Goal: Use online tool/utility: Utilize a website feature to perform a specific function

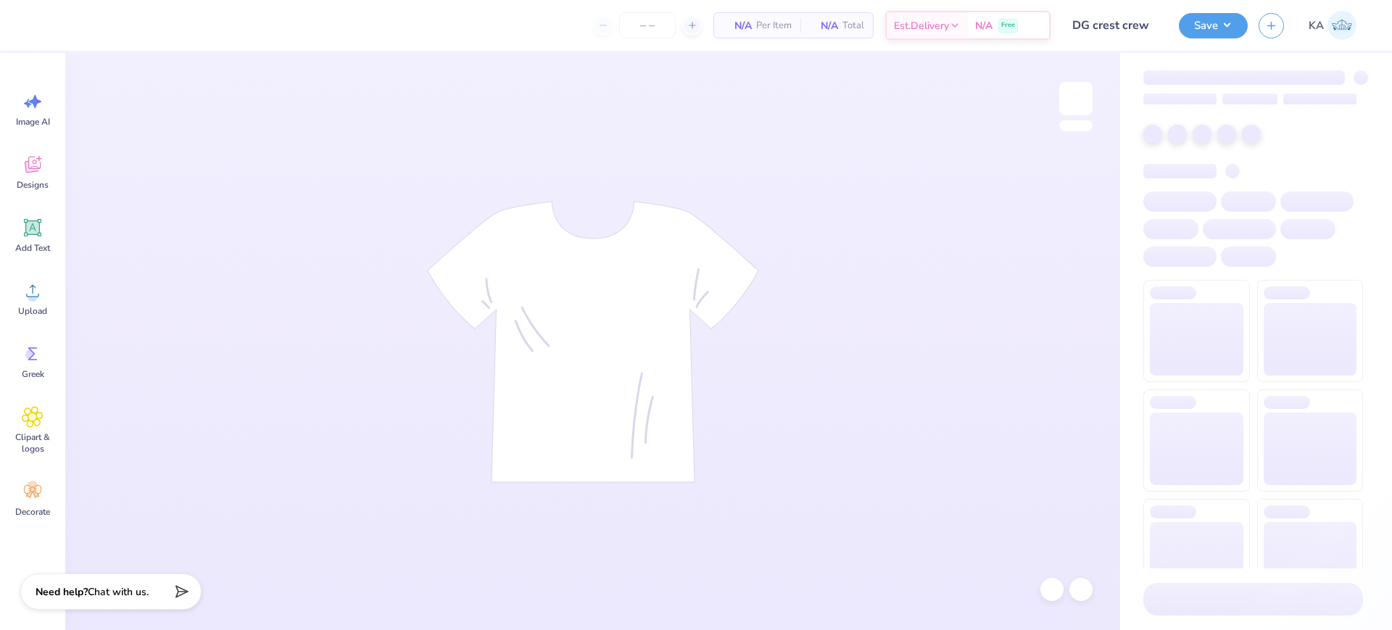
type input "24"
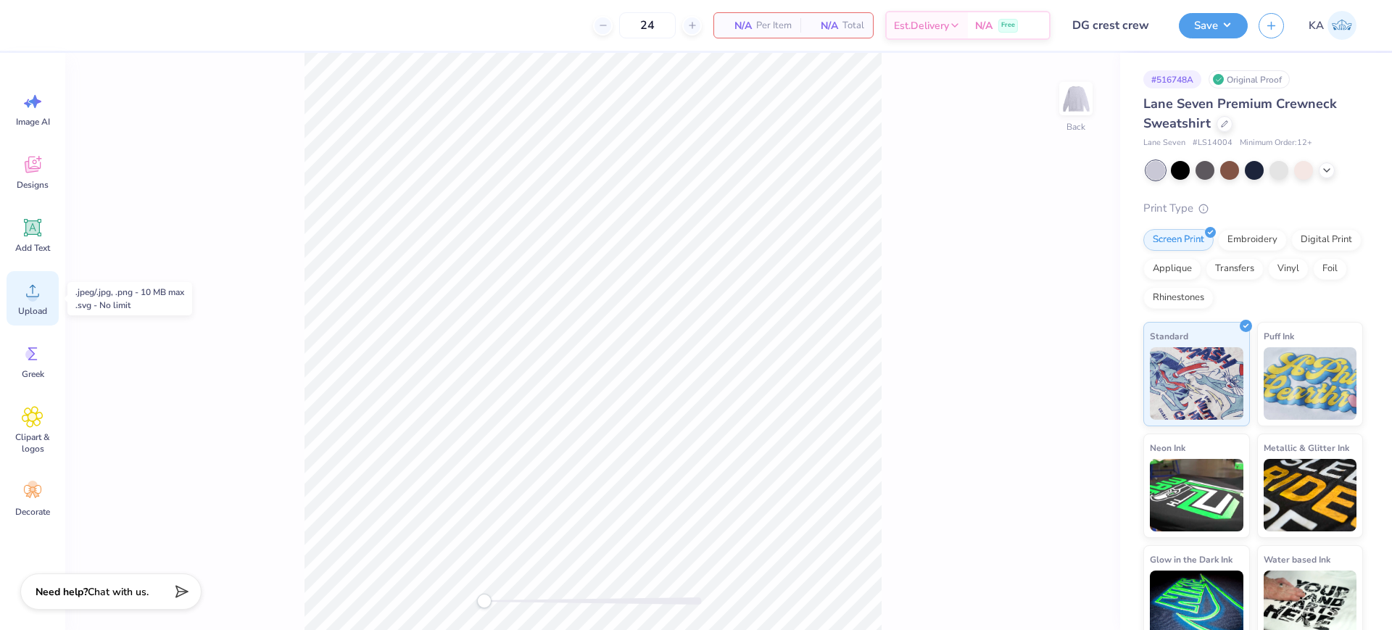
click at [38, 293] on icon at bounding box center [33, 291] width 22 height 22
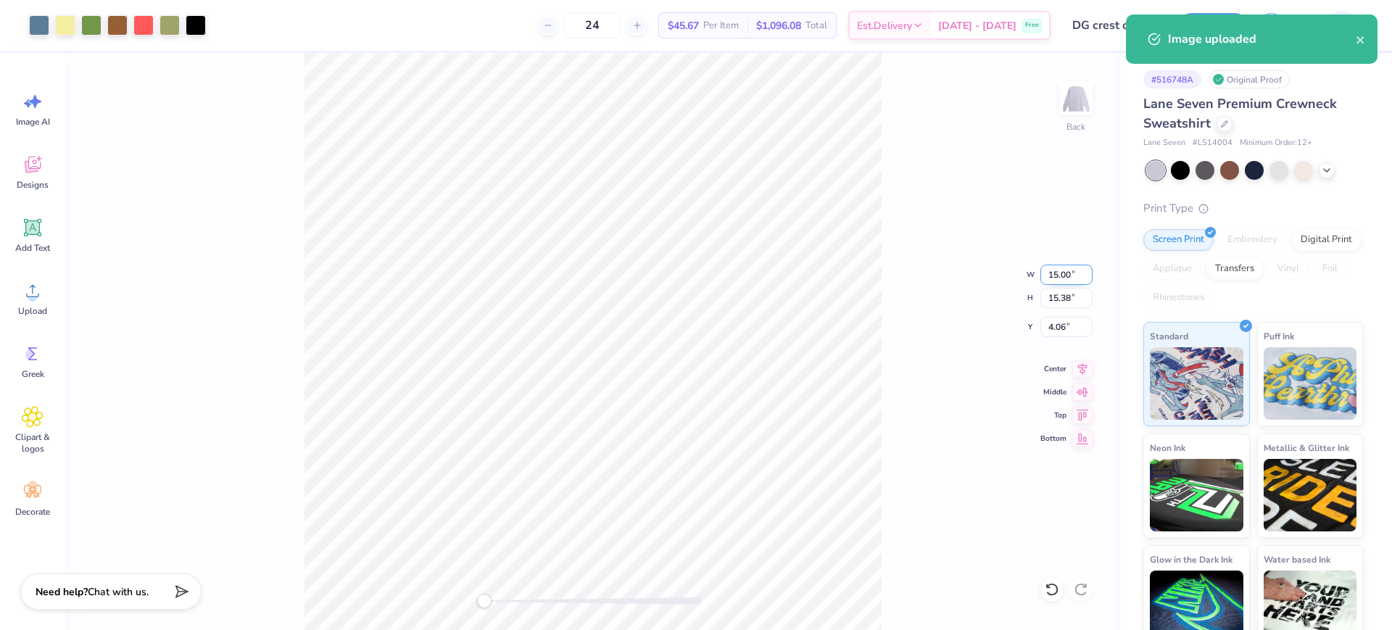
drag, startPoint x: 1042, startPoint y: 270, endPoint x: 1076, endPoint y: 273, distance: 34.1
click at [1076, 273] on input "15.00" at bounding box center [1067, 275] width 52 height 20
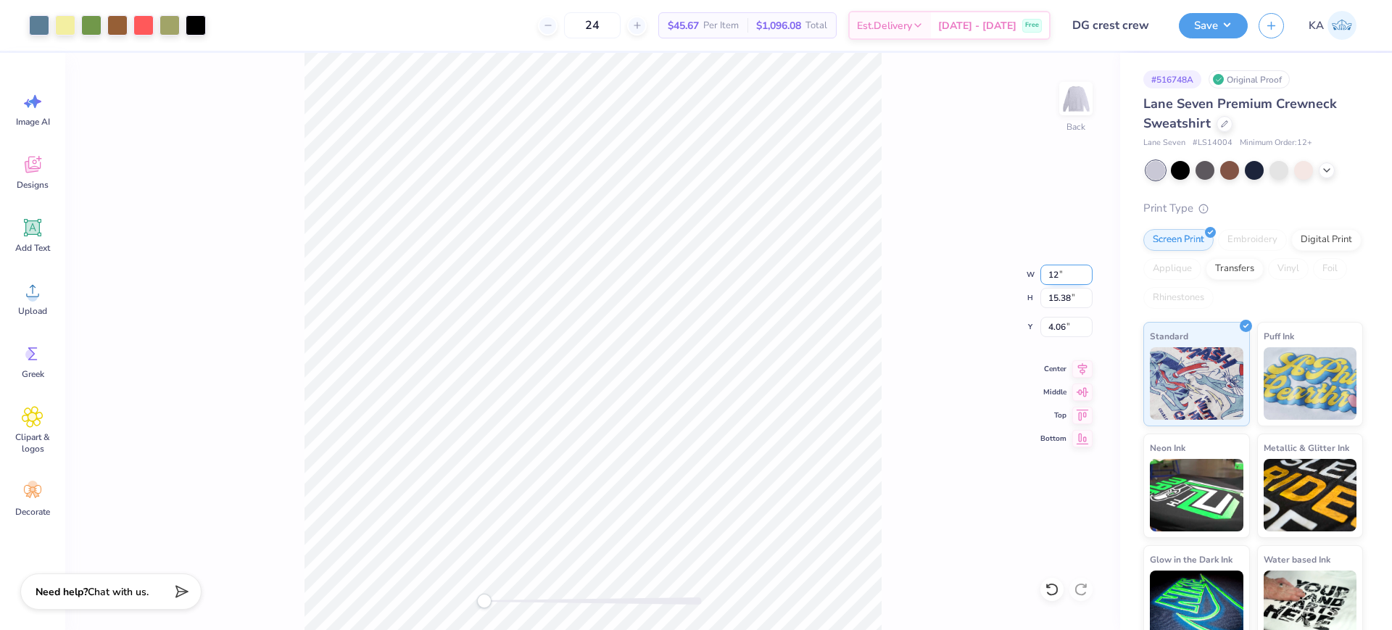
type input "12"
drag, startPoint x: 1073, startPoint y: 297, endPoint x: 1035, endPoint y: 297, distance: 38.4
click at [1035, 297] on div "Back W 9.60 9.60 " H 9.85 9.85 " Y 6.83 6.83 " Center [GEOGRAPHIC_DATA]" at bounding box center [592, 341] width 1055 height 577
drag, startPoint x: 1073, startPoint y: 299, endPoint x: 1047, endPoint y: 300, distance: 26.1
click at [1047, 300] on input "12.31" at bounding box center [1067, 298] width 52 height 20
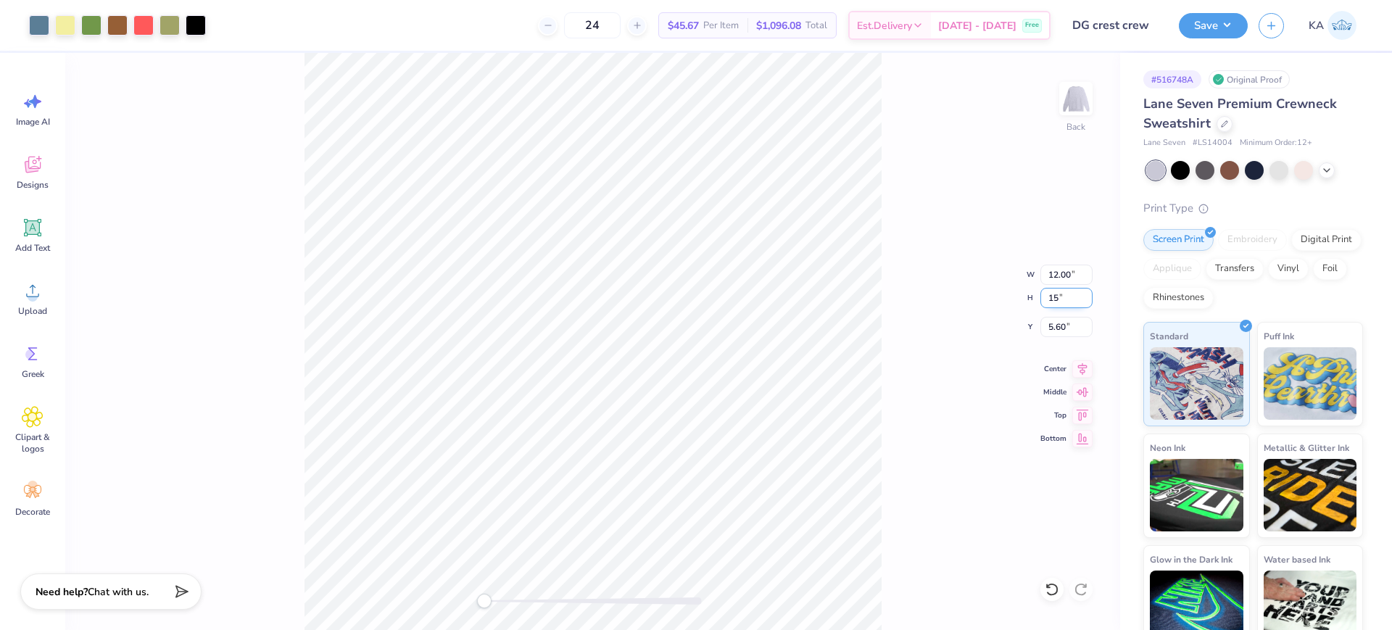
type input "15"
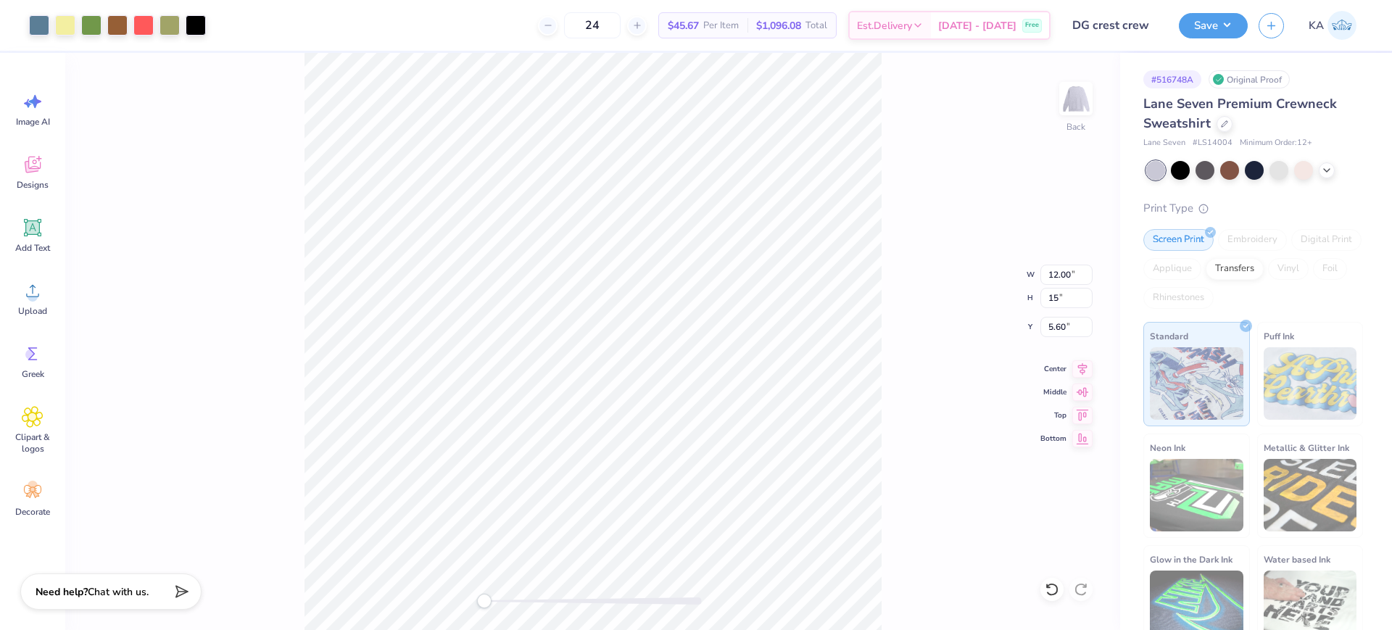
click at [965, 326] on div "Back W 12.00 12.00 " H 15 15 " Y 5.60 5.60 " Center Middle Top Bottom" at bounding box center [592, 341] width 1055 height 577
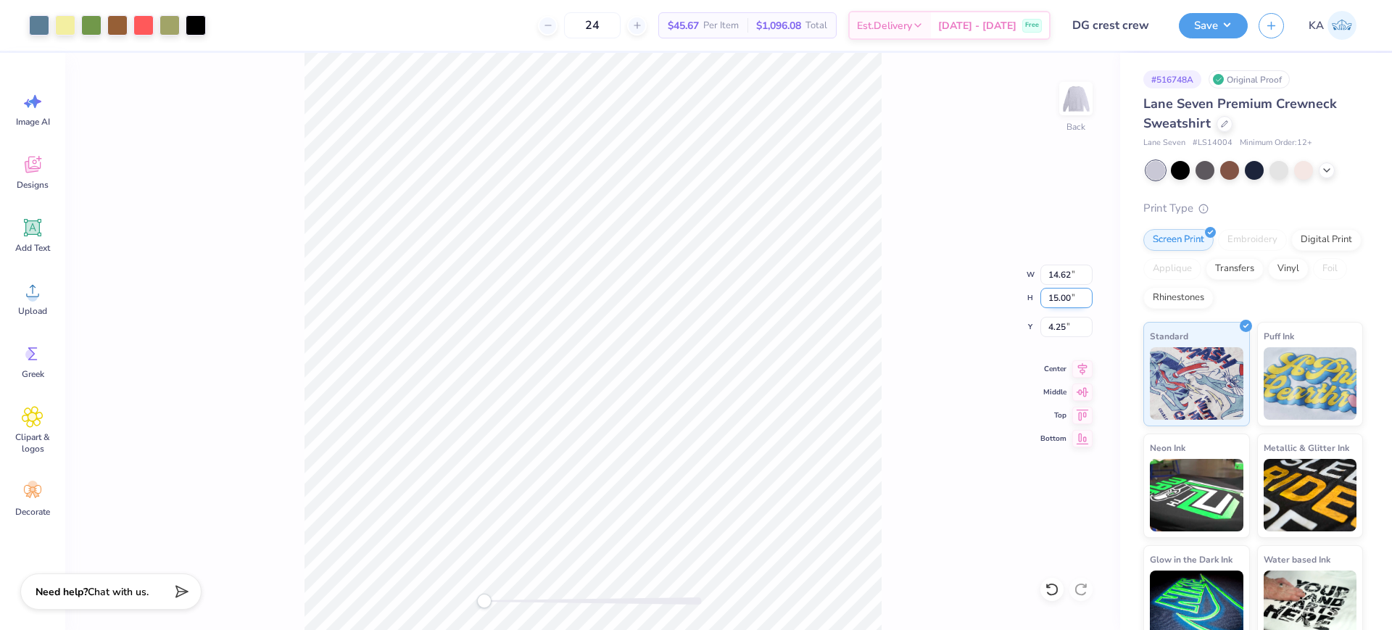
drag, startPoint x: 1064, startPoint y: 302, endPoint x: 1047, endPoint y: 302, distance: 17.4
click at [1047, 302] on input "15.00" at bounding box center [1067, 298] width 52 height 20
type input "12"
drag, startPoint x: 1072, startPoint y: 302, endPoint x: 1046, endPoint y: 302, distance: 26.8
click at [1046, 302] on input "9.60" at bounding box center [1067, 298] width 52 height 20
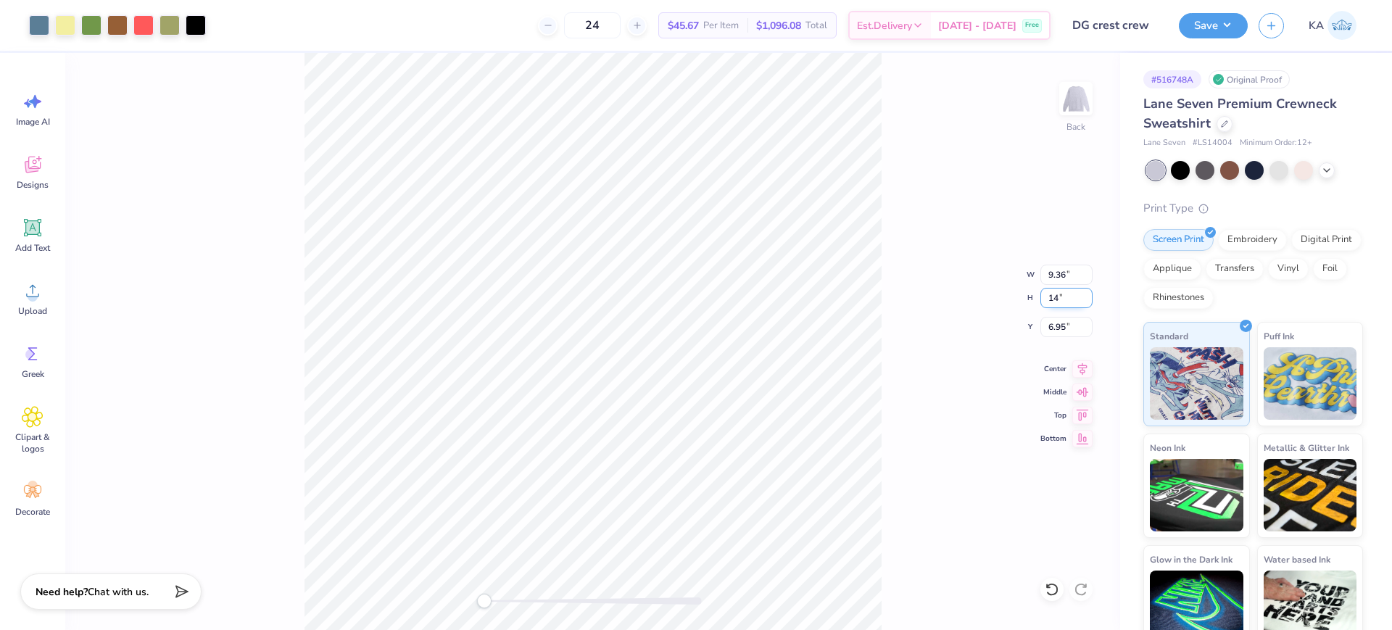
type input "14"
drag, startPoint x: 1064, startPoint y: 328, endPoint x: 1049, endPoint y: 328, distance: 14.5
click at [1049, 328] on input "4.75" at bounding box center [1067, 327] width 52 height 20
drag, startPoint x: 1048, startPoint y: 276, endPoint x: 1075, endPoint y: 276, distance: 27.6
click at [1075, 276] on input "13.65" at bounding box center [1067, 275] width 52 height 20
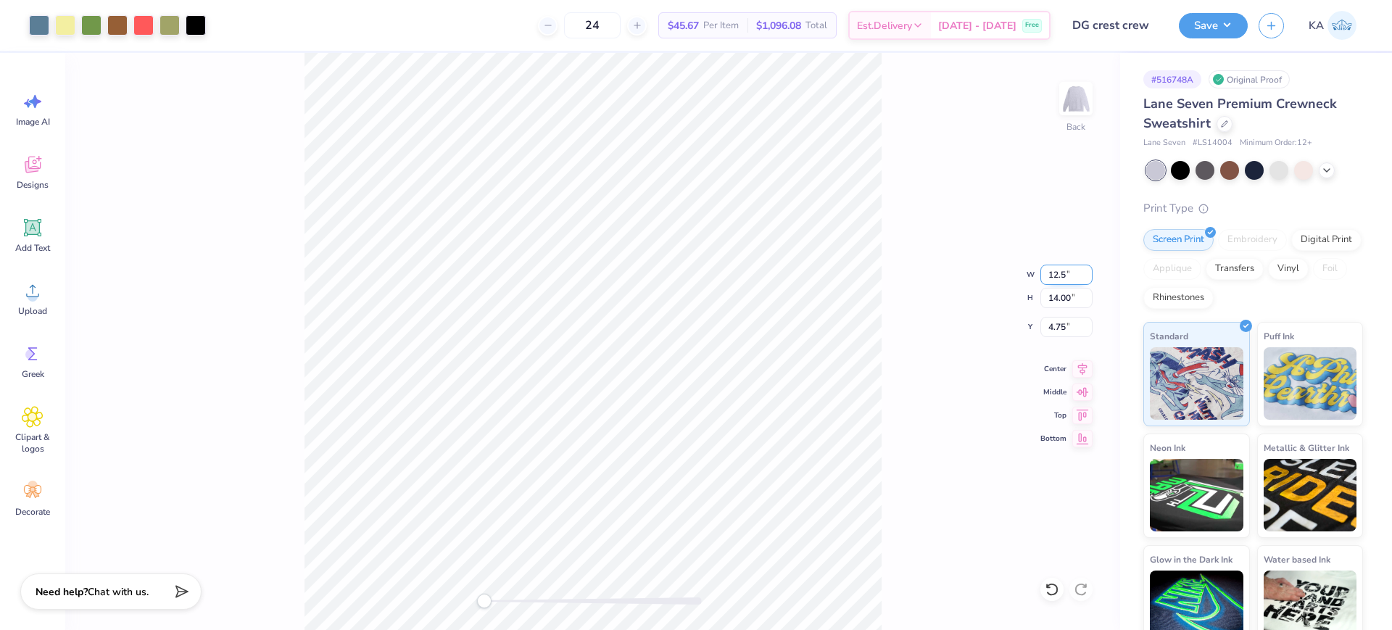
type input "12.5"
drag, startPoint x: 1066, startPoint y: 326, endPoint x: 1035, endPoint y: 331, distance: 31.5
click at [1035, 331] on div "Back W 12.50 12.50 " H 12.82 12.82 " Y 5.34 5.34 " Center Middle Top Bottom" at bounding box center [592, 341] width 1055 height 577
drag, startPoint x: 1070, startPoint y: 326, endPoint x: 1048, endPoint y: 326, distance: 22.5
click at [1048, 326] on input "5.34" at bounding box center [1067, 327] width 52 height 20
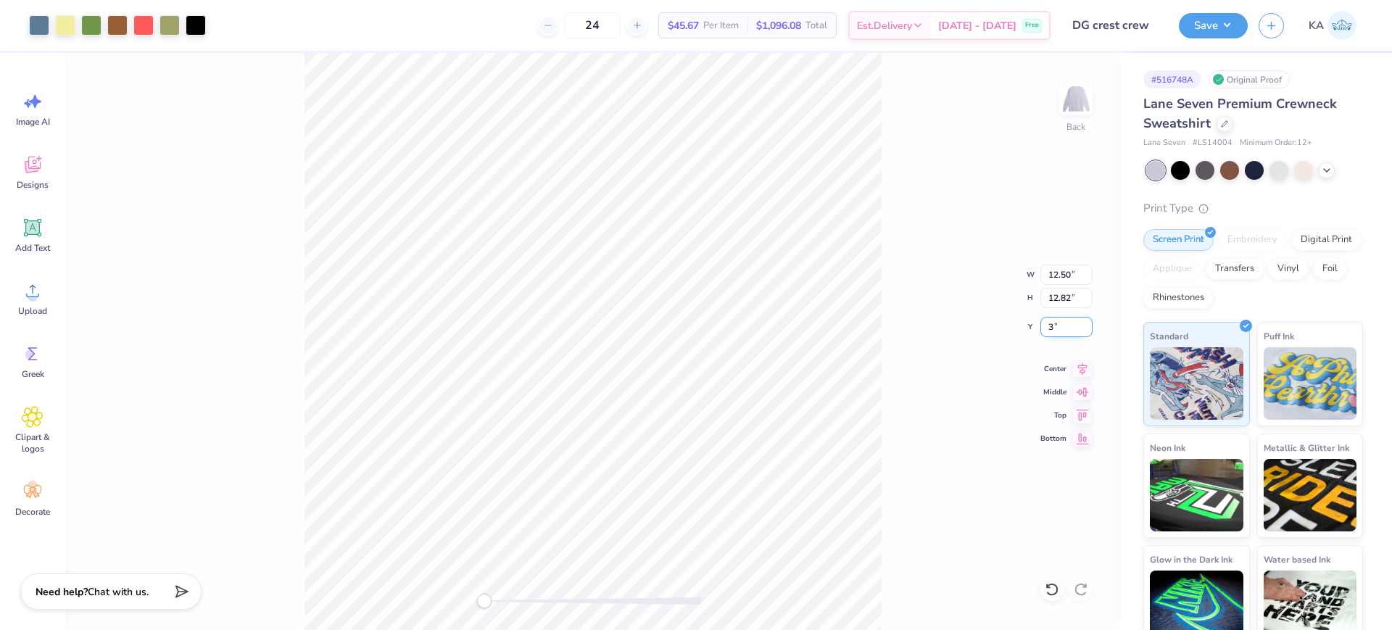
type input "3"
click at [1222, 25] on button "Save" at bounding box center [1213, 23] width 69 height 25
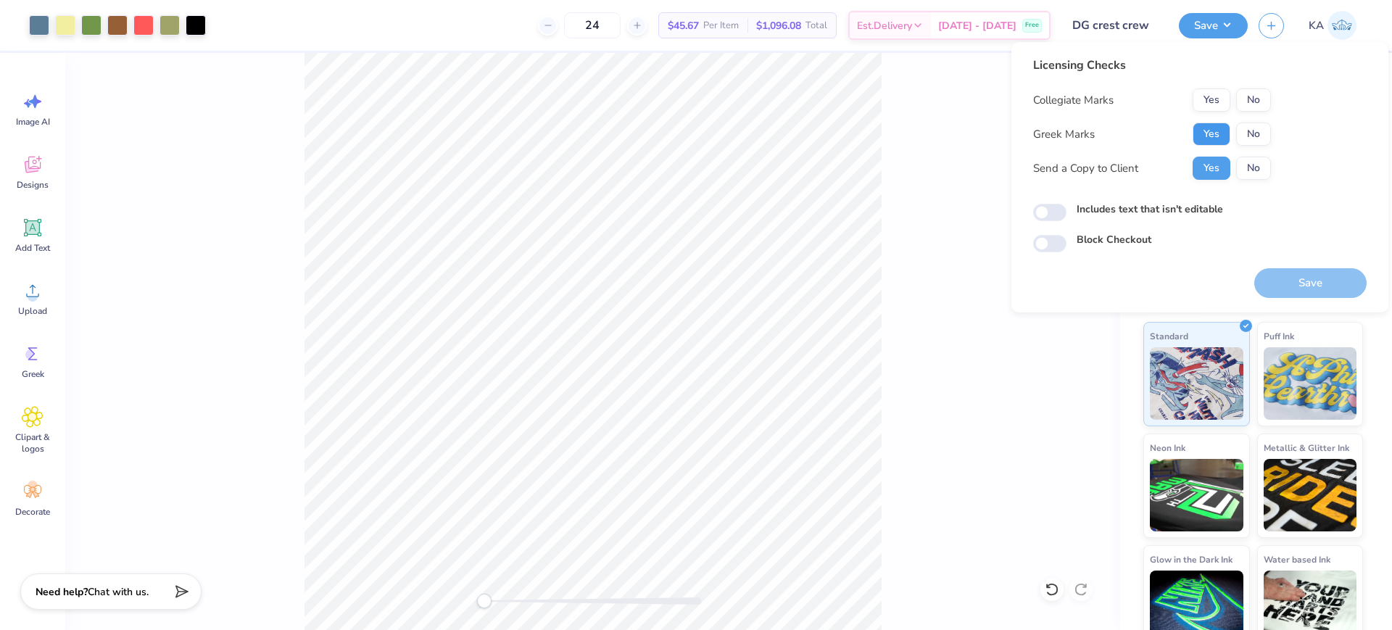
click at [1213, 130] on button "Yes" at bounding box center [1212, 134] width 38 height 23
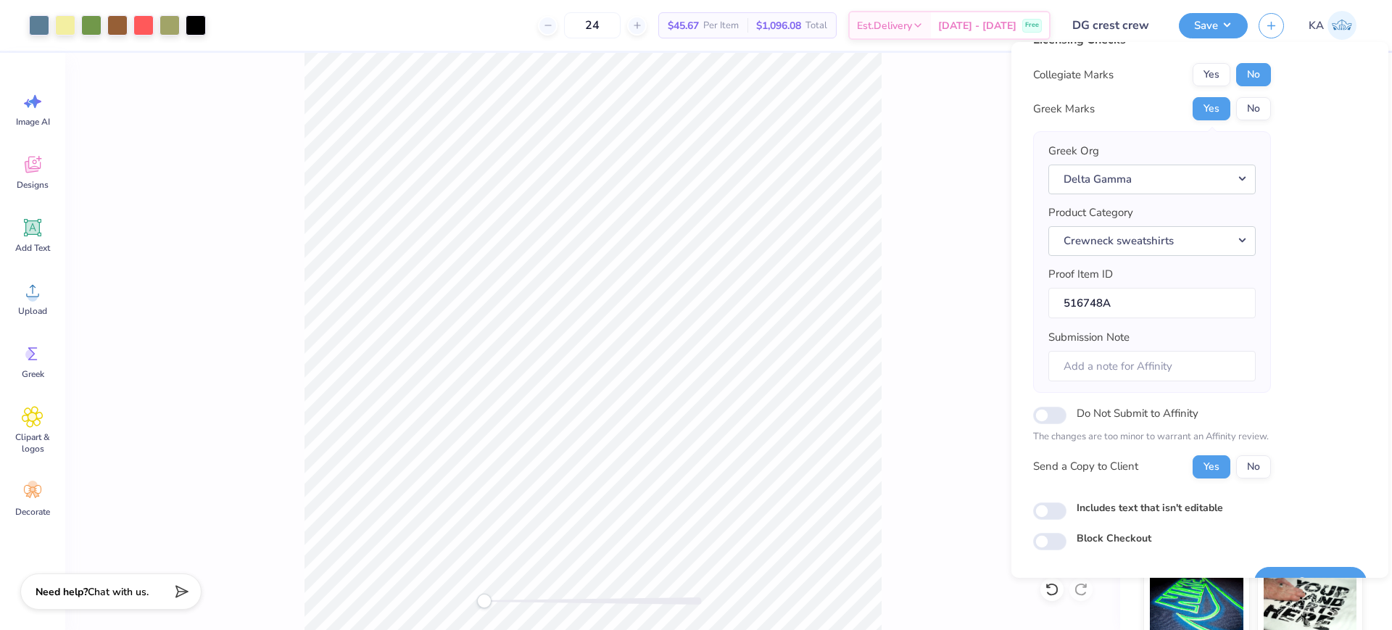
scroll to position [58, 0]
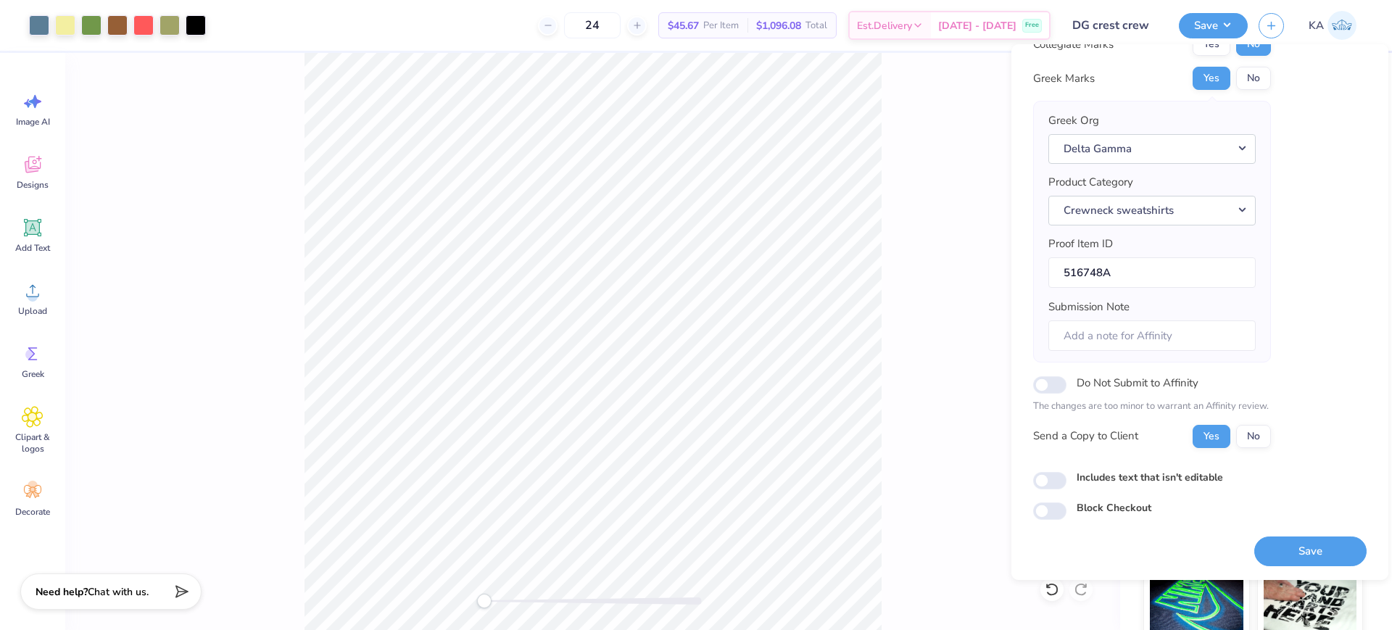
click at [1048, 471] on div "Includes text that isn't editable" at bounding box center [1200, 478] width 334 height 17
click at [1054, 485] on input "Includes text that isn't editable" at bounding box center [1049, 480] width 33 height 17
checkbox input "true"
click at [1291, 555] on button "Save" at bounding box center [1310, 552] width 112 height 30
